Goal: Task Accomplishment & Management: Use online tool/utility

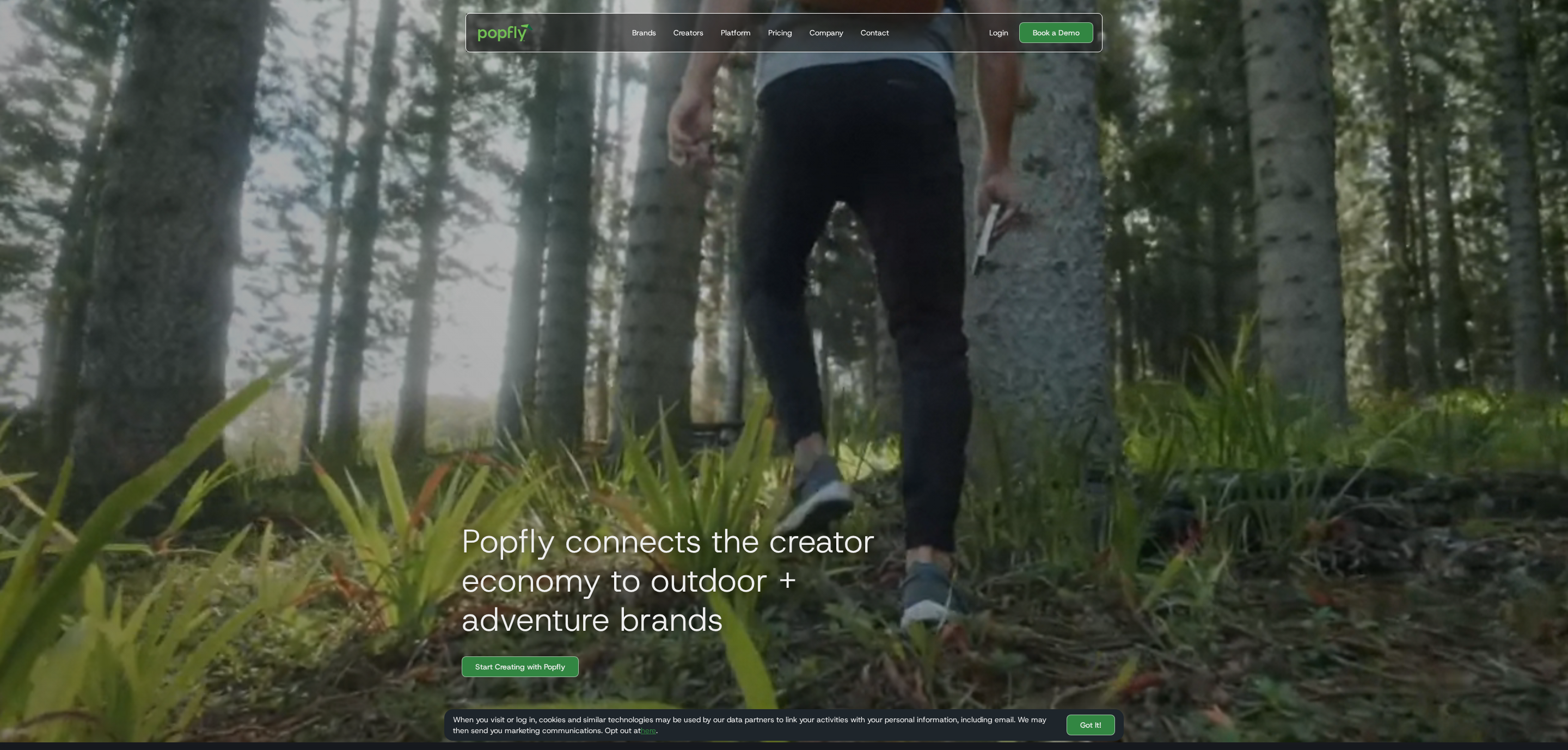
drag, startPoint x: 1020, startPoint y: 35, endPoint x: 1012, endPoint y: 36, distance: 8.1
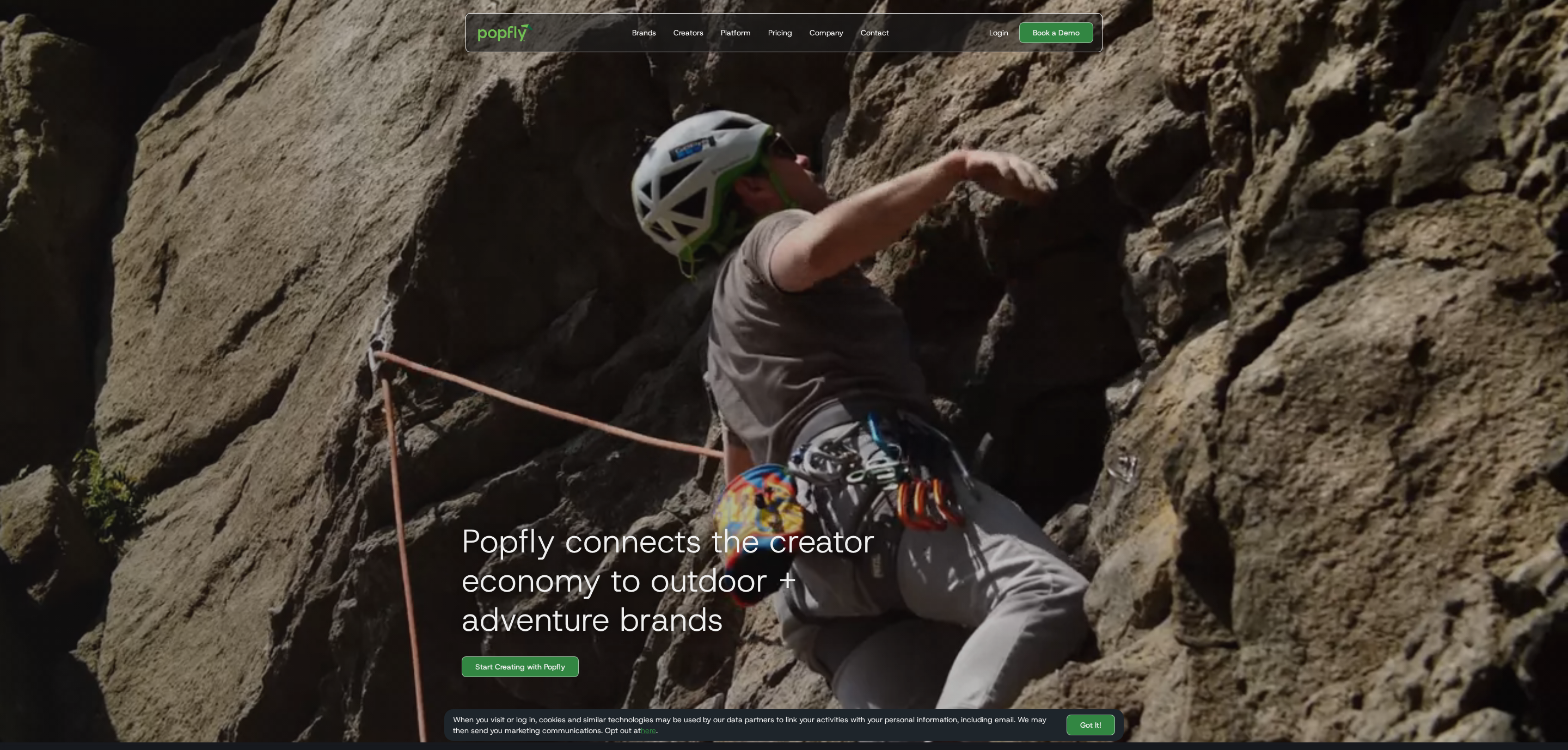
click at [1019, 35] on link "Book a Demo" at bounding box center [1055, 32] width 74 height 21
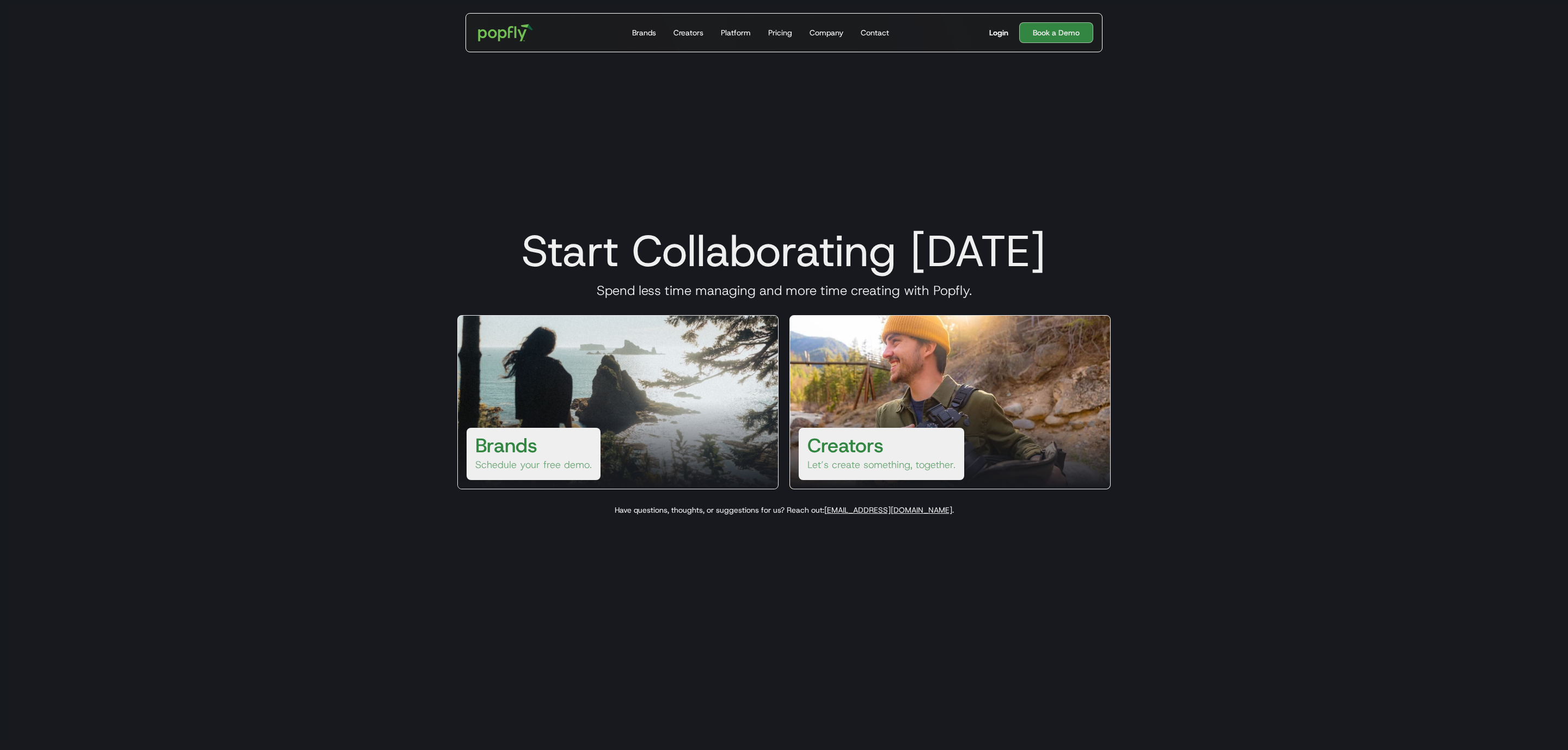
click at [997, 32] on div "Login" at bounding box center [998, 32] width 19 height 11
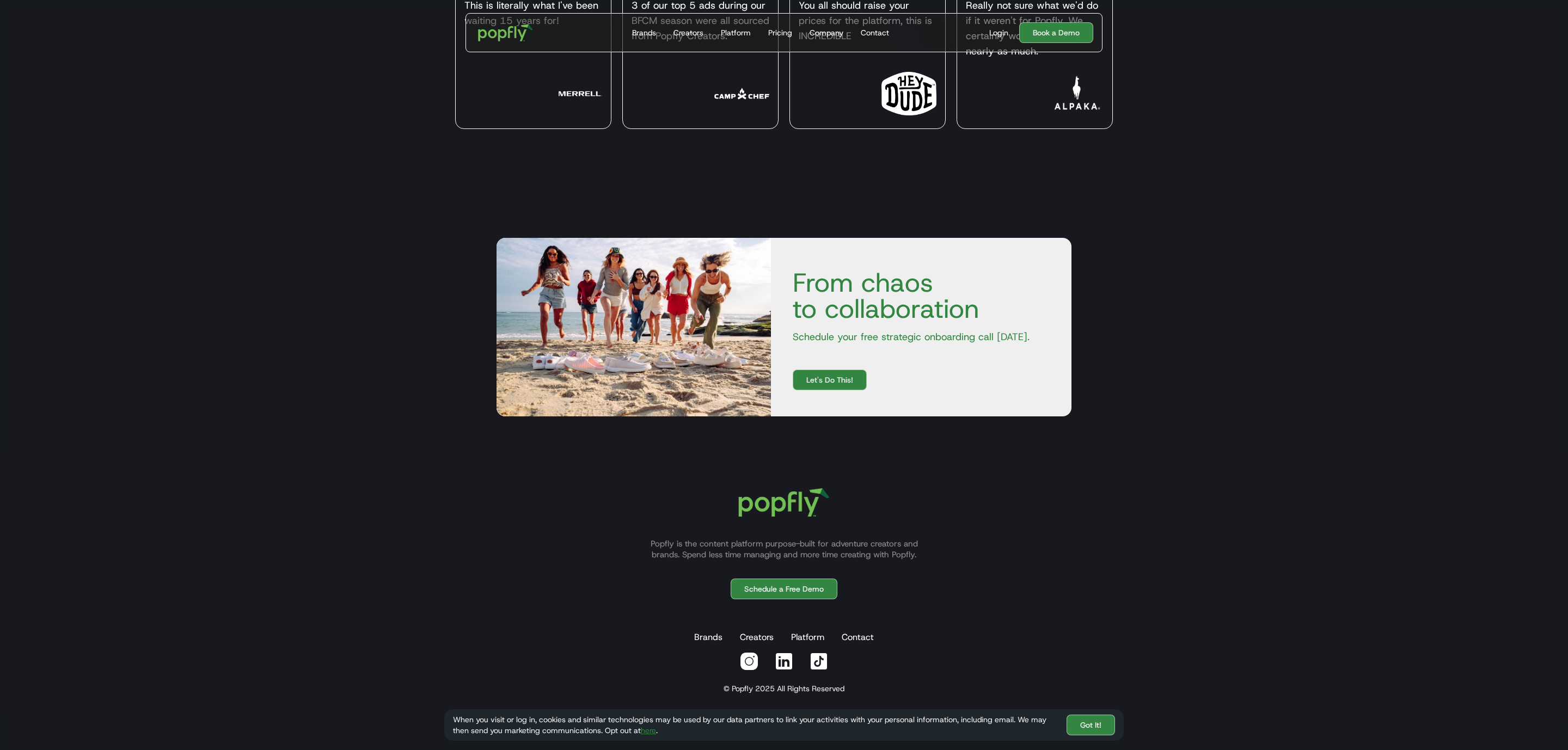
scroll to position [4874, 0]
